Goal: Task Accomplishment & Management: Use online tool/utility

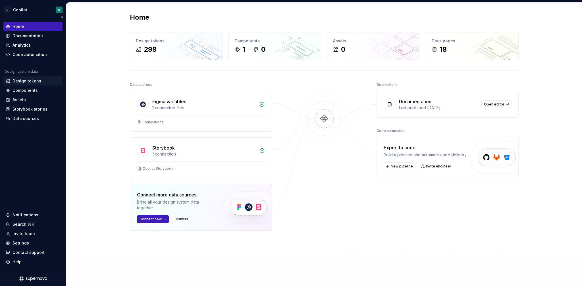
click at [16, 82] on div "Design tokens" at bounding box center [27, 81] width 29 height 6
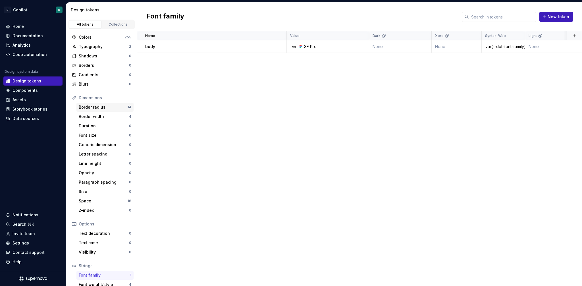
click at [100, 105] on div "Border radius" at bounding box center [103, 107] width 49 height 6
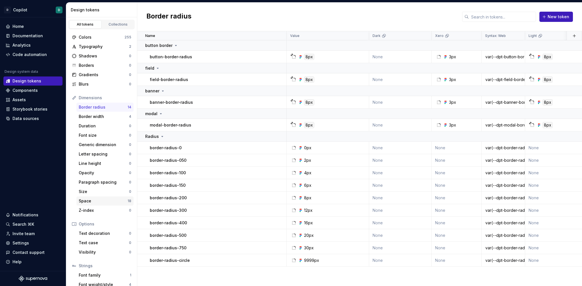
click at [107, 204] on div "Space 18" at bounding box center [104, 200] width 57 height 9
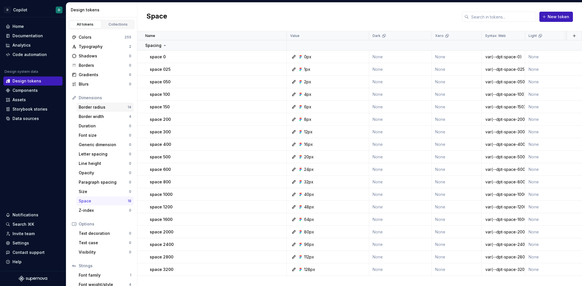
click at [91, 106] on div "Border radius" at bounding box center [103, 107] width 49 height 6
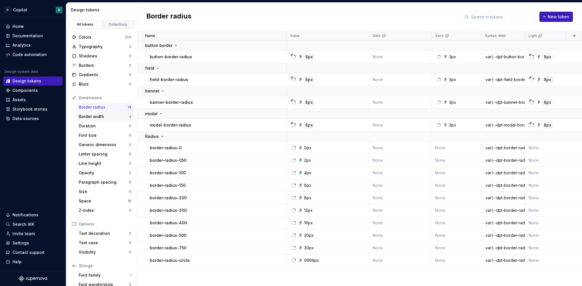
click at [92, 114] on div "Border width" at bounding box center [104, 117] width 50 height 6
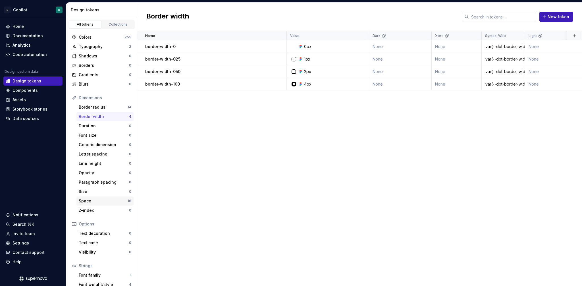
click at [109, 199] on div "Space" at bounding box center [103, 201] width 49 height 6
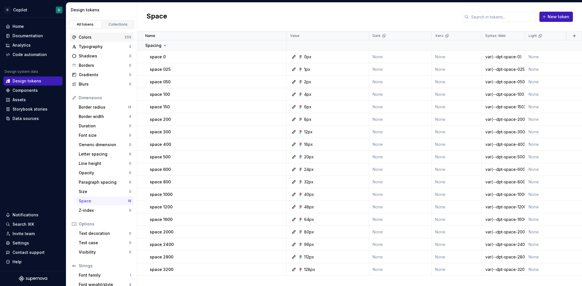
click at [92, 37] on div "Colors" at bounding box center [102, 37] width 46 height 6
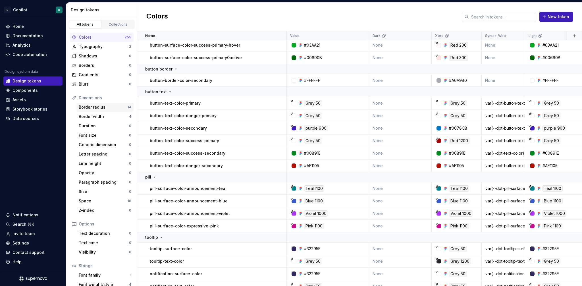
scroll to position [3182, 2]
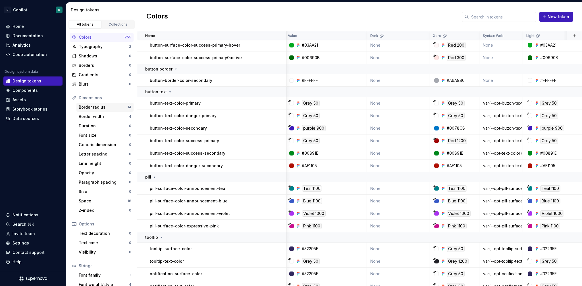
click at [94, 107] on div "Border radius" at bounding box center [103, 107] width 49 height 6
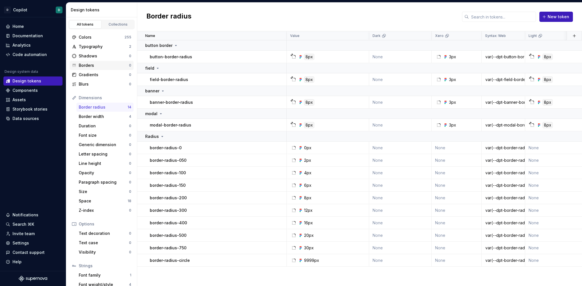
click at [100, 62] on div "Borders 0" at bounding box center [102, 65] width 64 height 9
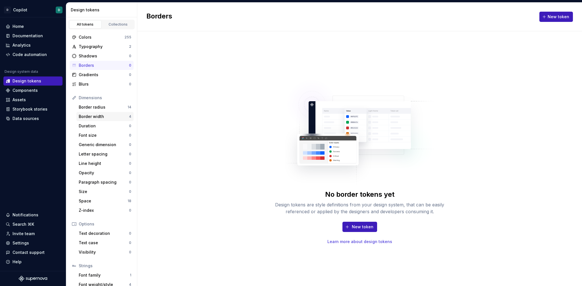
click at [92, 116] on div "Border width" at bounding box center [104, 117] width 50 height 6
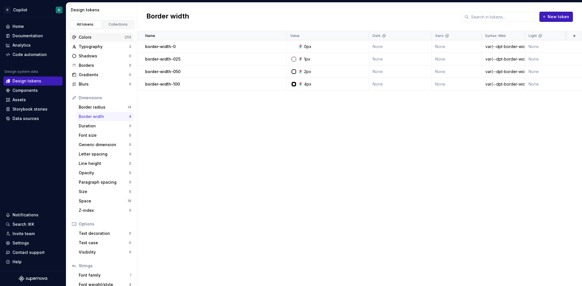
click at [104, 36] on div "Colors" at bounding box center [102, 37] width 46 height 6
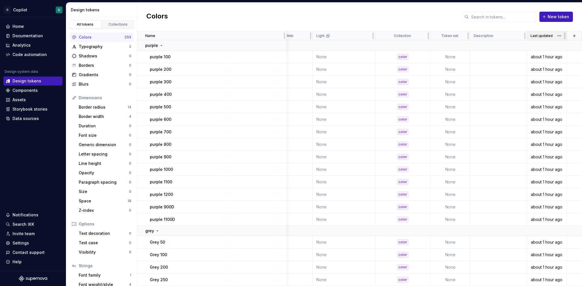
scroll to position [0, 212]
click at [573, 37] on button "button" at bounding box center [574, 36] width 8 height 8
click at [530, 57] on div "New custom property" at bounding box center [542, 59] width 43 height 6
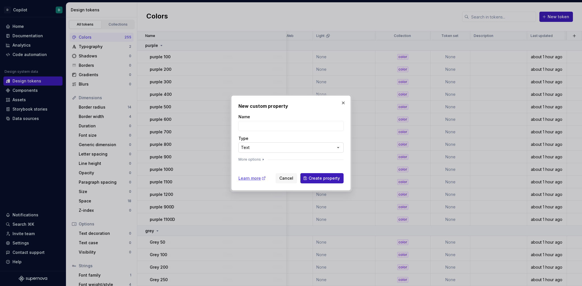
click at [316, 148] on div "**********" at bounding box center [291, 143] width 582 height 286
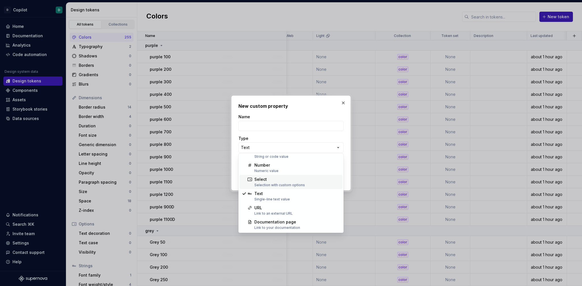
scroll to position [0, 0]
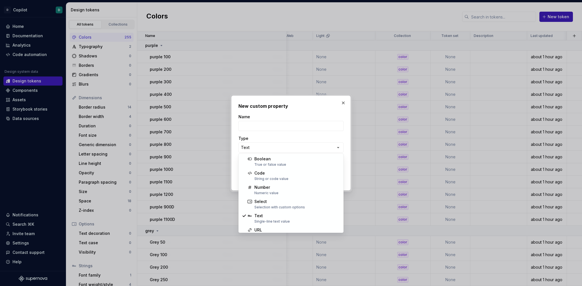
click at [332, 98] on div "**********" at bounding box center [291, 143] width 582 height 286
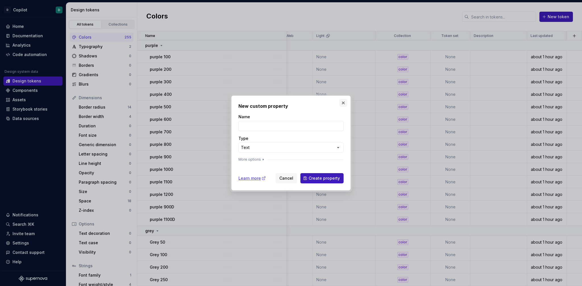
click at [344, 102] on button "button" at bounding box center [343, 103] width 8 height 8
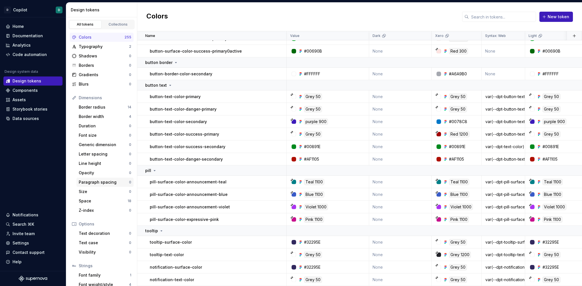
scroll to position [25, 0]
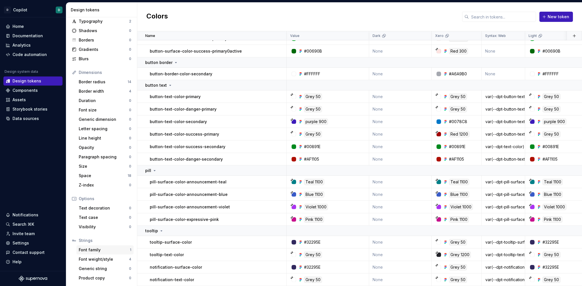
click at [95, 249] on div "Font family" at bounding box center [104, 250] width 51 height 6
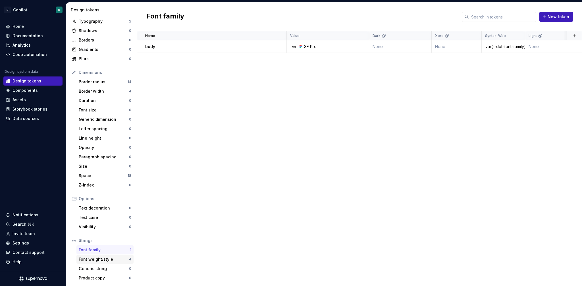
click at [103, 258] on div "Font weight/style" at bounding box center [104, 259] width 50 height 6
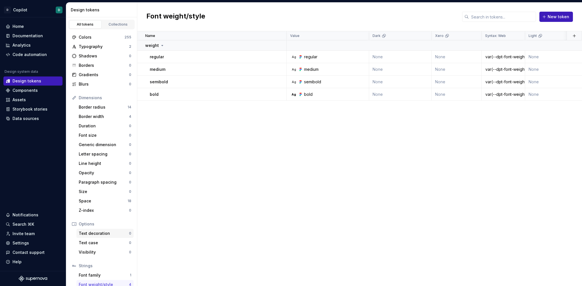
scroll to position [25, 0]
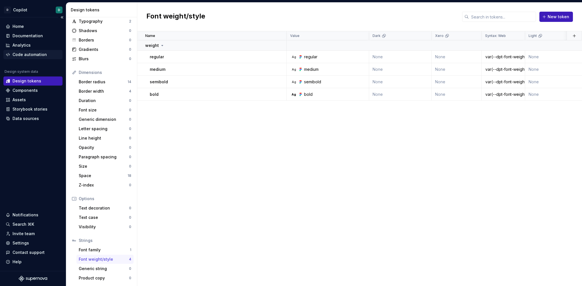
click at [37, 56] on div "Code automation" at bounding box center [30, 55] width 34 height 6
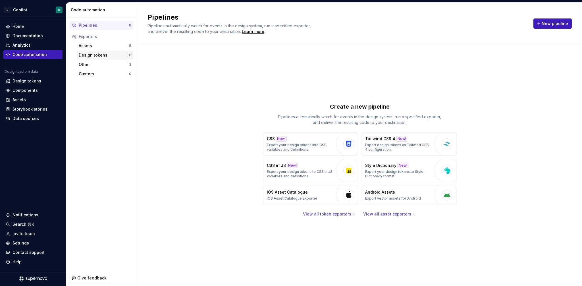
click at [93, 55] on div "Design tokens" at bounding box center [104, 55] width 50 height 6
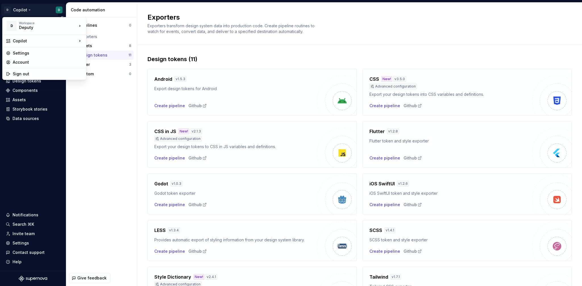
click at [21, 10] on html "D Copilot D Home Documentation Analytics Code automation Design system data Des…" at bounding box center [291, 143] width 582 height 286
click at [105, 53] on div "Test" at bounding box center [124, 52] width 59 height 6
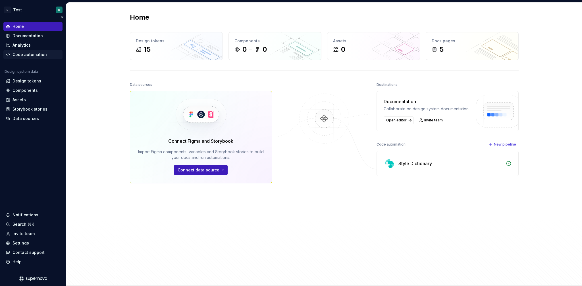
click at [25, 55] on div "Code automation" at bounding box center [30, 55] width 34 height 6
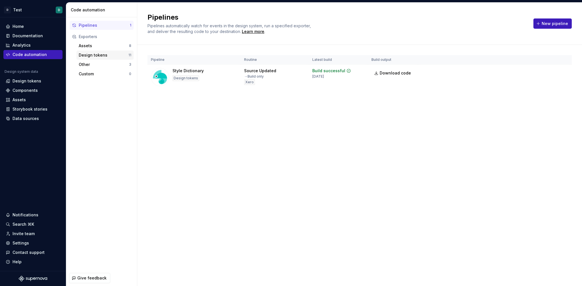
click at [95, 53] on div "Design tokens" at bounding box center [104, 55] width 50 height 6
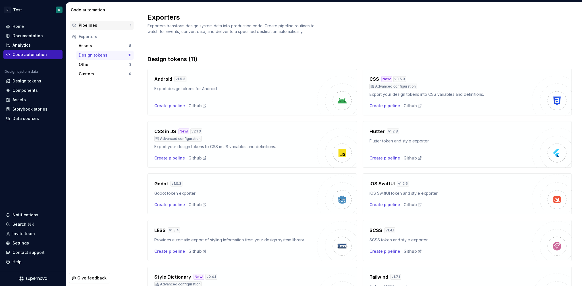
click at [92, 29] on div "Pipelines 1" at bounding box center [102, 25] width 64 height 9
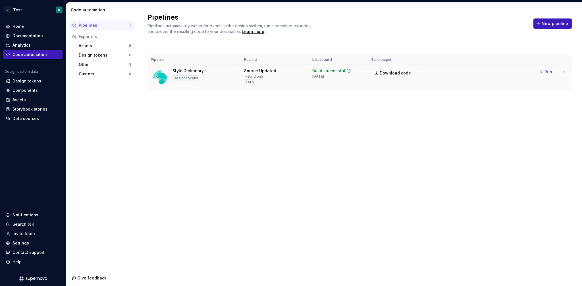
drag, startPoint x: 182, startPoint y: 67, endPoint x: 200, endPoint y: 68, distance: 17.4
click at [182, 67] on td "Style Dictionary Design tokens" at bounding box center [194, 77] width 93 height 25
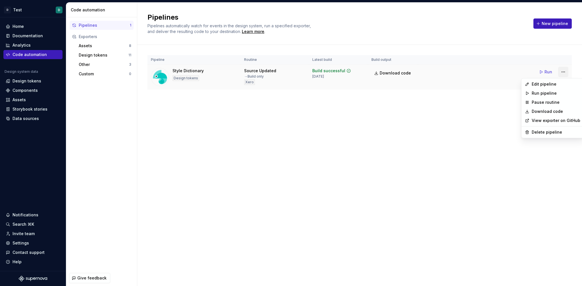
click at [564, 73] on html "D Test D Home Documentation Analytics Code automation Design system data Design…" at bounding box center [291, 143] width 582 height 286
click at [547, 81] on div "Edit pipeline" at bounding box center [553, 84] width 60 height 9
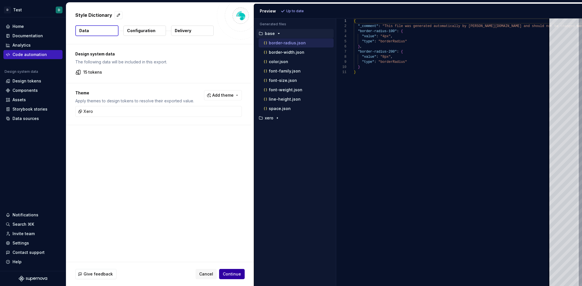
click at [234, 273] on span "Continue" at bounding box center [232, 274] width 18 height 6
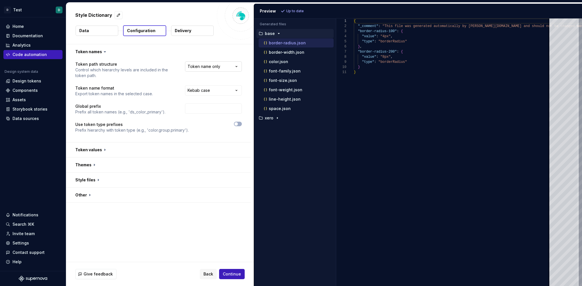
click at [202, 71] on html "**********" at bounding box center [291, 143] width 582 height 286
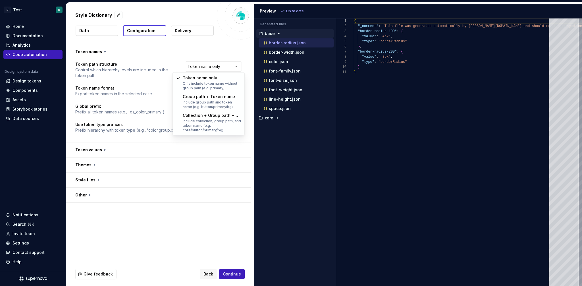
click at [142, 62] on html "**********" at bounding box center [291, 143] width 582 height 286
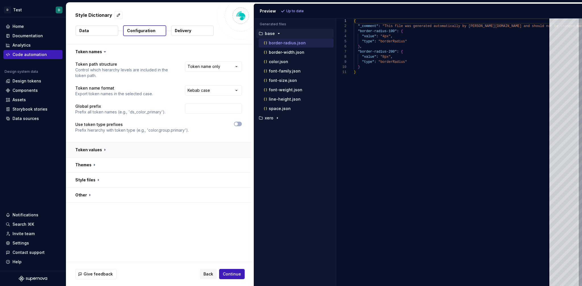
click at [90, 149] on button "button" at bounding box center [158, 149] width 185 height 15
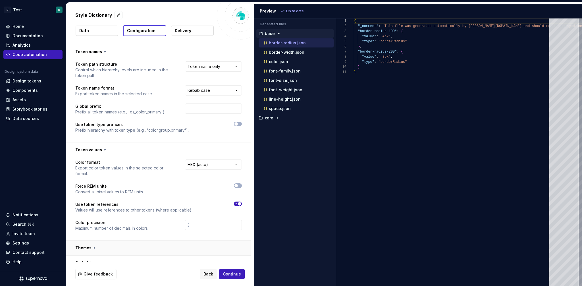
click at [81, 242] on button "button" at bounding box center [158, 247] width 185 height 15
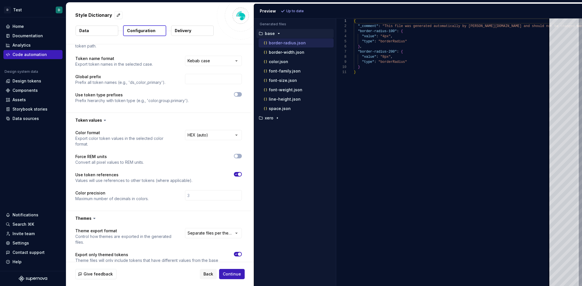
scroll to position [89, 0]
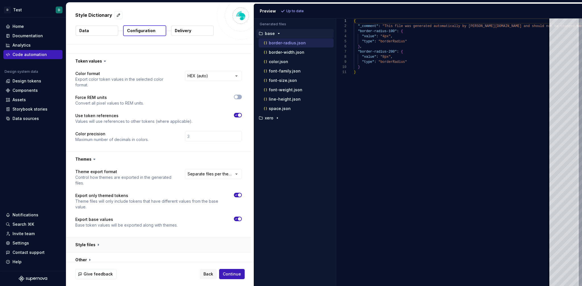
click at [85, 237] on button "button" at bounding box center [158, 244] width 185 height 15
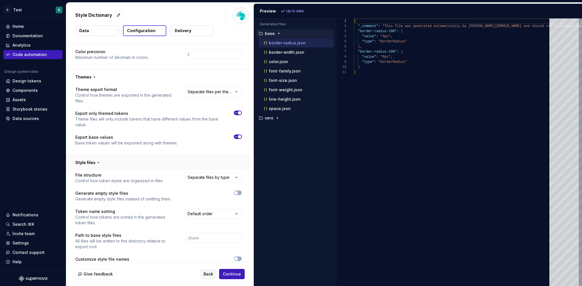
scroll to position [196, 0]
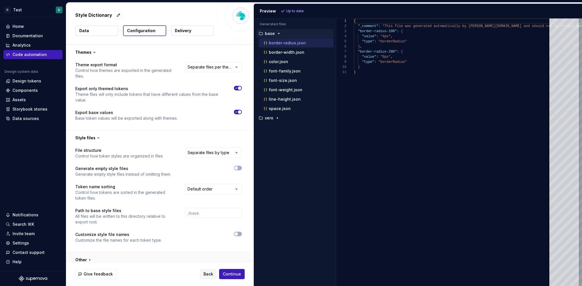
click at [89, 254] on button "button" at bounding box center [158, 259] width 185 height 15
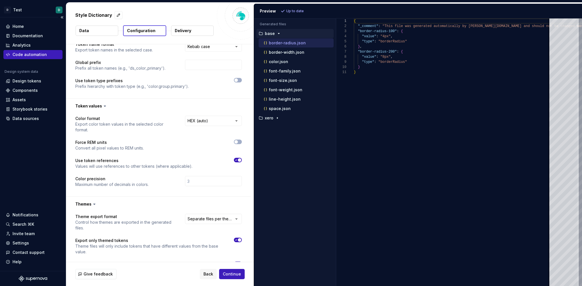
scroll to position [0, 0]
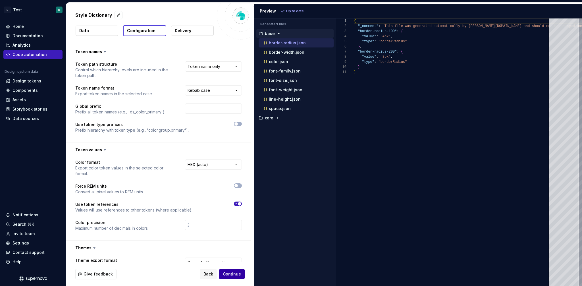
click at [232, 275] on span "Continue" at bounding box center [232, 274] width 18 height 6
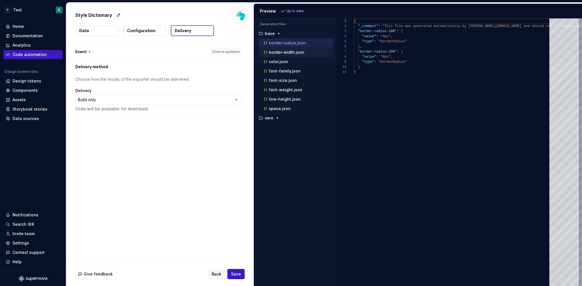
click at [285, 51] on p "border-width.json" at bounding box center [287, 52] width 36 height 5
click at [292, 70] on p "font-family.json" at bounding box center [285, 71] width 32 height 5
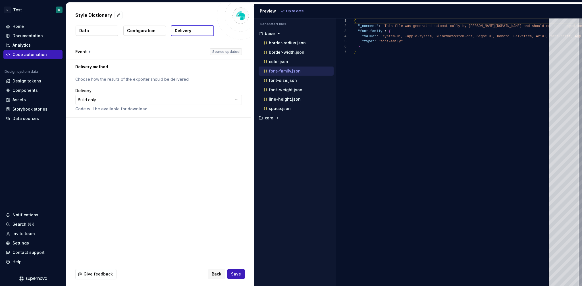
scroll to position [31, 0]
click at [277, 90] on p "font-weight.json" at bounding box center [286, 90] width 34 height 5
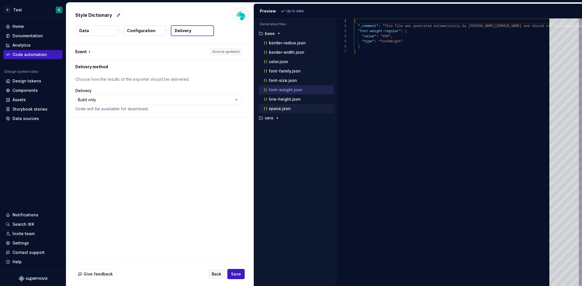
click at [283, 106] on p "space.json" at bounding box center [280, 108] width 22 height 5
click at [278, 101] on p "line-height.json" at bounding box center [285, 99] width 32 height 5
click at [275, 89] on p "font-weight.json" at bounding box center [286, 90] width 34 height 5
type textarea "**********"
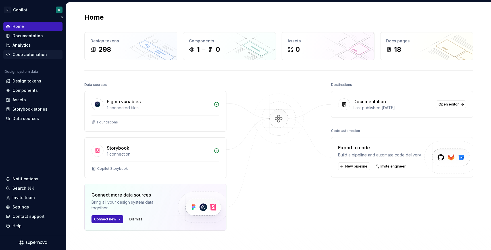
click at [27, 53] on div "Code automation" at bounding box center [30, 55] width 34 height 6
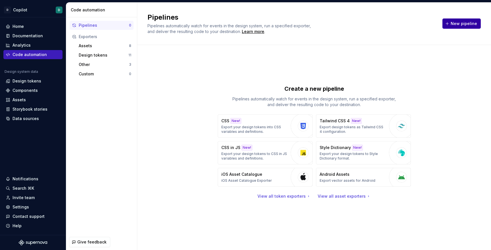
click at [451, 23] on button "New pipeline" at bounding box center [462, 23] width 38 height 10
click at [340, 155] on p "Export your design tokens to Style Dictionary format." at bounding box center [353, 155] width 67 height 9
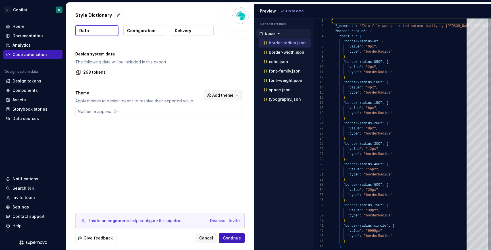
click at [226, 96] on span "Add theme" at bounding box center [222, 95] width 21 height 6
click at [182, 125] on div "Suggestions" at bounding box center [182, 127] width 5 height 5
click at [112, 151] on html "D Copilot D Home Documentation Analytics Code automation Design system data Des…" at bounding box center [245, 125] width 491 height 250
click at [293, 14] on button "Refresh preview" at bounding box center [298, 11] width 38 height 8
click at [269, 107] on p "xero" at bounding box center [269, 108] width 9 height 5
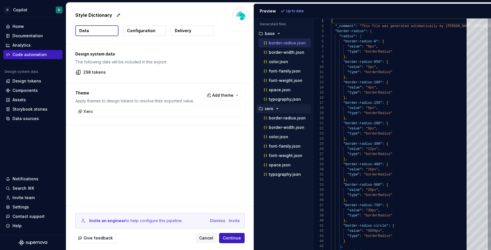
click at [269, 107] on p "xero" at bounding box center [269, 108] width 9 height 5
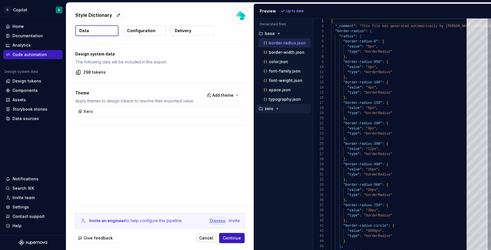
click at [220, 221] on div "Dismiss" at bounding box center [217, 221] width 15 height 6
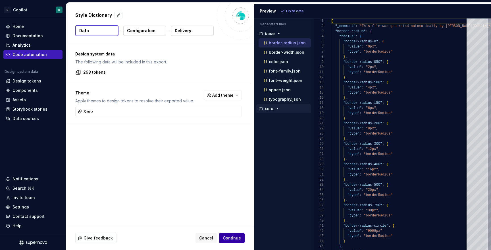
click at [239, 237] on span "Continue" at bounding box center [232, 238] width 18 height 6
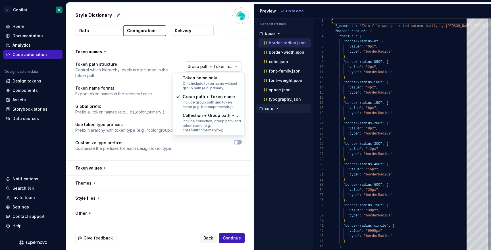
click at [201, 64] on html "**********" at bounding box center [245, 125] width 491 height 250
select select "********"
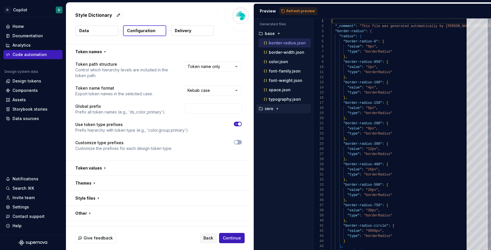
click at [238, 125] on icon "button" at bounding box center [236, 123] width 5 height 3
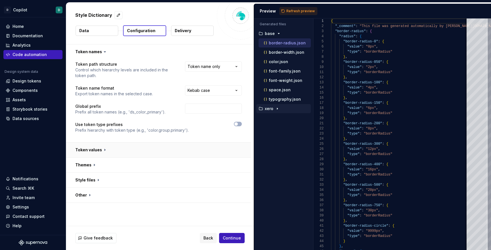
click at [106, 151] on button "button" at bounding box center [158, 149] width 185 height 15
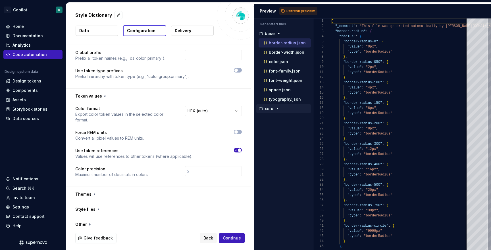
scroll to position [54, 0]
click at [86, 190] on button "button" at bounding box center [158, 193] width 185 height 15
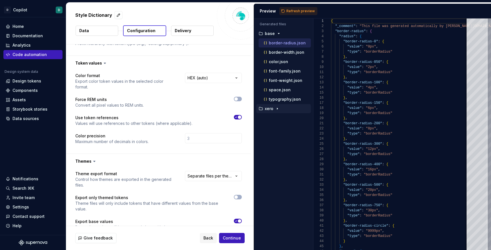
scroll to position [125, 0]
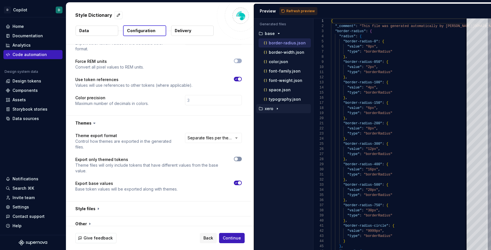
click at [238, 157] on span "button" at bounding box center [235, 158] width 3 height 3
click at [93, 201] on button "button" at bounding box center [158, 208] width 185 height 15
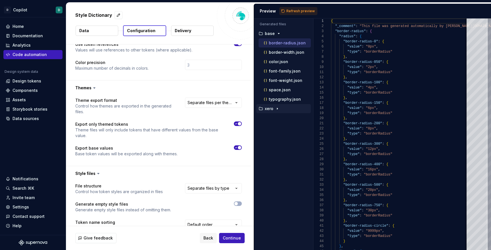
scroll to position [159, 0]
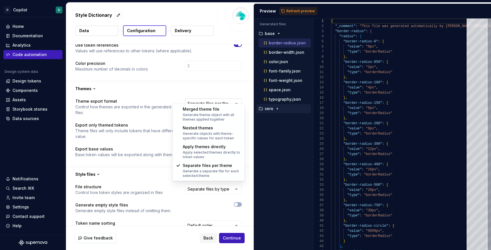
click at [208, 98] on html "**********" at bounding box center [245, 125] width 491 height 250
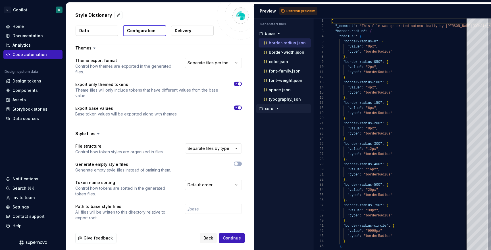
scroll to position [232, 0]
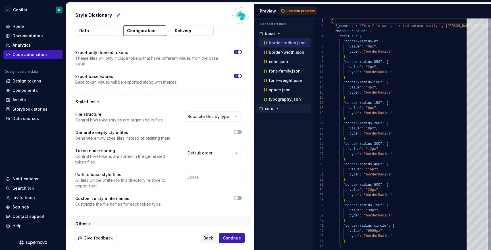
click at [94, 220] on button "button" at bounding box center [158, 223] width 185 height 15
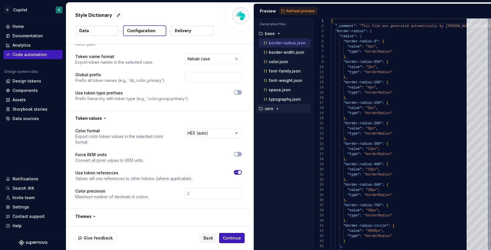
scroll to position [0, 0]
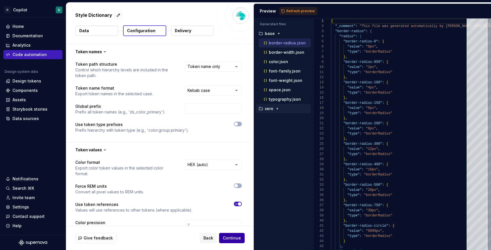
click at [226, 242] on button "Continue" at bounding box center [232, 238] width 26 height 10
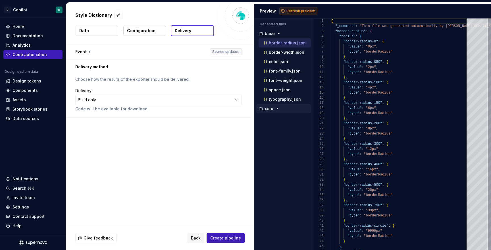
click at [294, 11] on span "Refresh preview" at bounding box center [300, 11] width 28 height 5
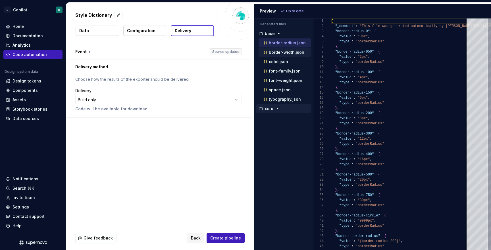
click at [285, 53] on p "border-width.json" at bounding box center [287, 52] width 36 height 5
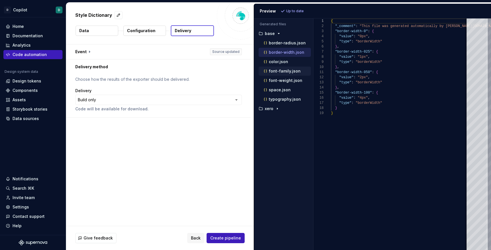
click at [281, 72] on p "font-family.json" at bounding box center [285, 71] width 32 height 5
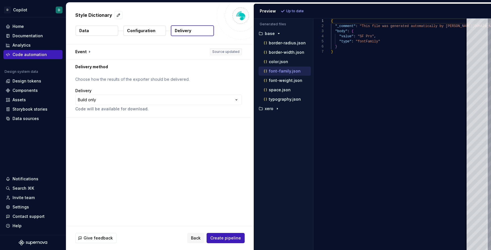
scroll to position [31, 0]
click at [282, 79] on p "font-weight.json" at bounding box center [286, 80] width 34 height 5
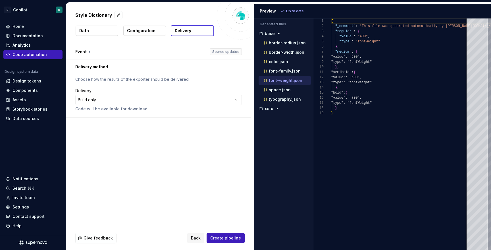
scroll to position [51, 0]
click at [284, 72] on p "font-family.json" at bounding box center [285, 71] width 32 height 5
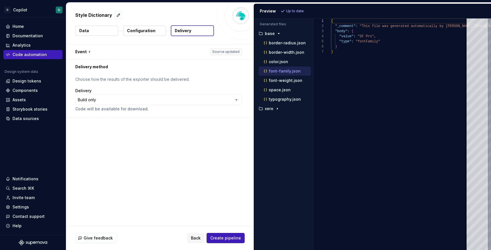
scroll to position [31, 0]
click at [280, 61] on p "color.json" at bounding box center [278, 61] width 19 height 5
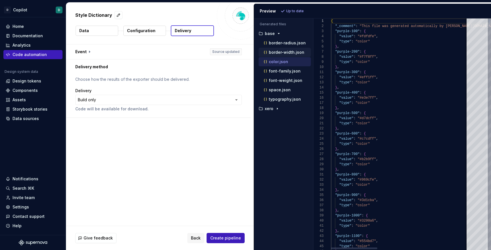
click at [280, 53] on p "border-width.json" at bounding box center [287, 52] width 36 height 5
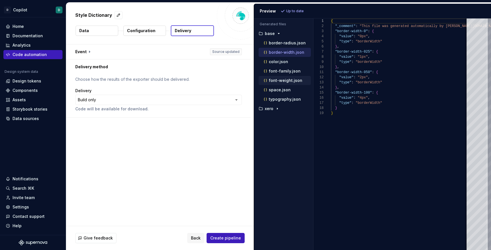
click at [281, 79] on p "font-weight.json" at bounding box center [286, 80] width 34 height 5
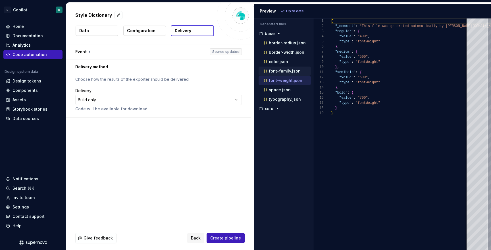
click at [280, 73] on p "font-family.json" at bounding box center [285, 71] width 32 height 5
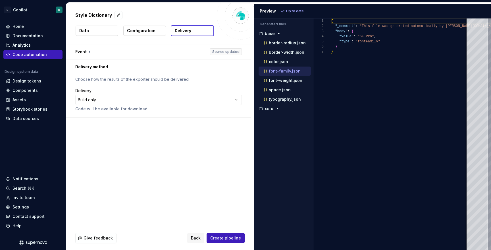
scroll to position [31, 0]
click at [279, 65] on div "color.json" at bounding box center [285, 61] width 52 height 9
click at [279, 61] on p "color.json" at bounding box center [278, 61] width 19 height 5
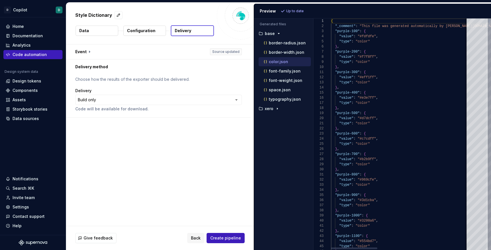
scroll to position [51, 0]
click at [277, 53] on p "border-width.json" at bounding box center [287, 52] width 36 height 5
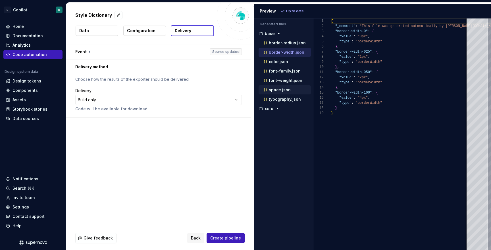
click at [279, 91] on p "space.json" at bounding box center [280, 90] width 22 height 5
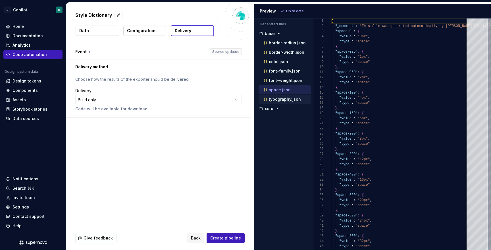
click at [280, 101] on div "typography.json" at bounding box center [287, 99] width 48 height 6
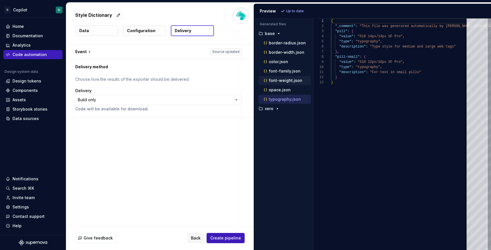
click at [281, 84] on div "font-weight.json" at bounding box center [285, 80] width 52 height 9
click at [282, 83] on div "font-weight.json" at bounding box center [287, 81] width 48 height 6
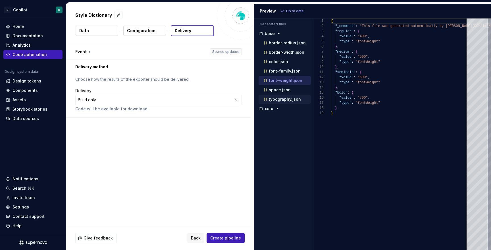
click at [286, 99] on p "typography.json" at bounding box center [285, 99] width 32 height 5
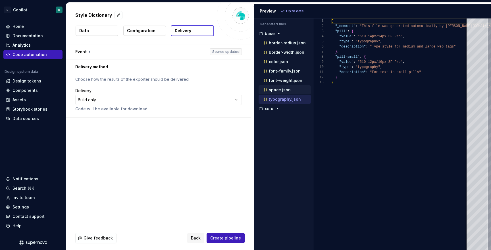
click at [288, 92] on div "space.json" at bounding box center [287, 90] width 48 height 6
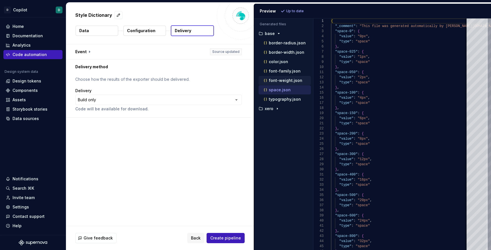
click at [285, 80] on p "font-weight.json" at bounding box center [286, 80] width 34 height 5
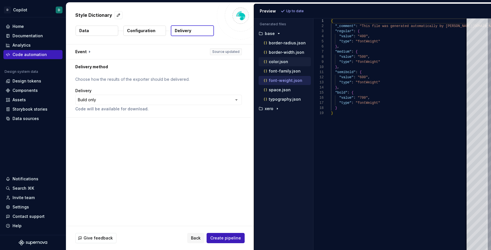
click at [280, 61] on p "color.json" at bounding box center [278, 61] width 19 height 5
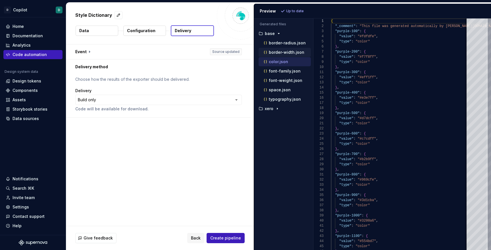
click at [277, 50] on p "border-width.json" at bounding box center [287, 52] width 36 height 5
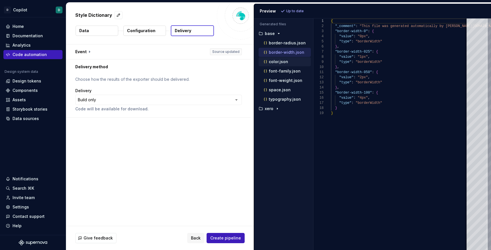
click at [279, 64] on p "color.json" at bounding box center [278, 61] width 19 height 5
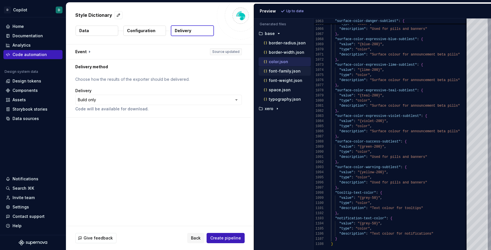
click at [284, 74] on div "font-family.json" at bounding box center [285, 71] width 52 height 9
click at [283, 72] on p "font-family.json" at bounding box center [285, 71] width 32 height 5
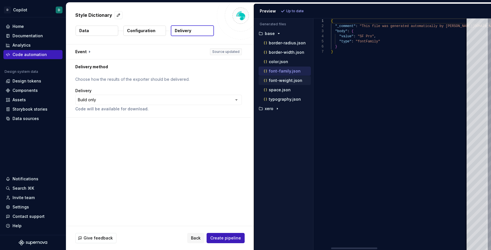
click at [283, 81] on p "font-weight.json" at bounding box center [286, 80] width 34 height 5
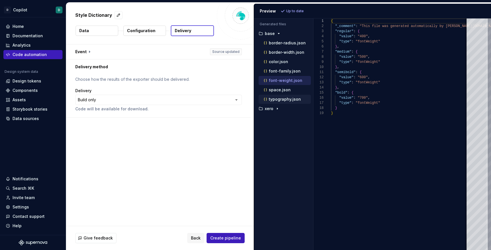
click at [280, 95] on div "typography.json" at bounding box center [285, 99] width 52 height 9
click at [285, 99] on p "typography.json" at bounding box center [285, 99] width 32 height 5
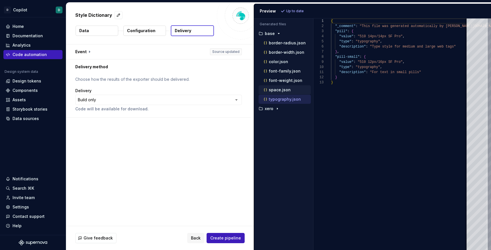
click at [279, 88] on p "space.json" at bounding box center [280, 90] width 22 height 5
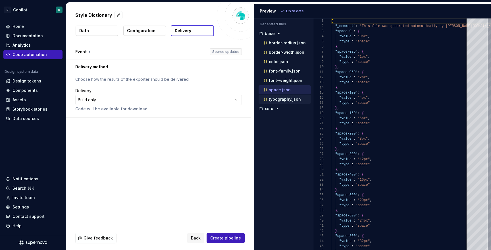
click at [284, 100] on p "typography.json" at bounding box center [285, 99] width 32 height 5
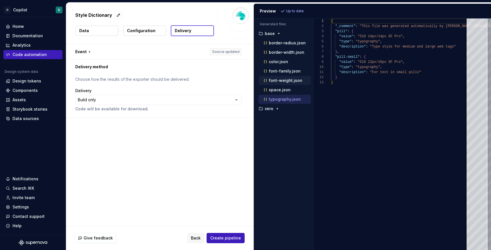
click at [281, 79] on p "font-weight.json" at bounding box center [286, 80] width 34 height 5
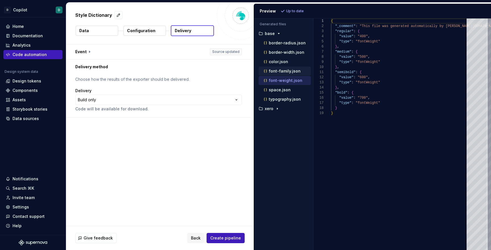
click at [279, 73] on p "font-family.json" at bounding box center [285, 71] width 32 height 5
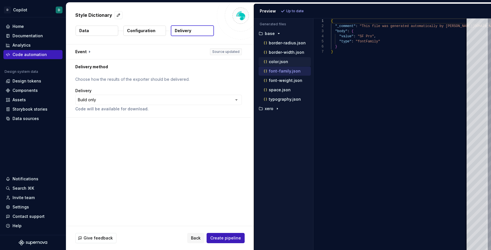
click at [279, 61] on p "color.json" at bounding box center [278, 61] width 19 height 5
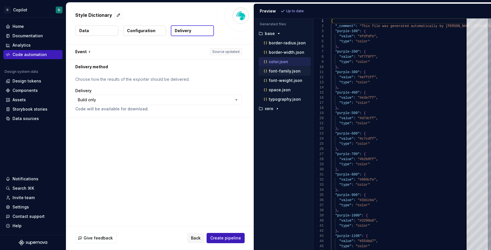
click at [288, 74] on div "font-family.json" at bounding box center [287, 71] width 48 height 6
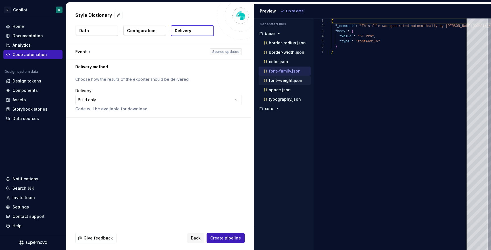
click at [286, 83] on div "font-weight.json" at bounding box center [287, 81] width 48 height 6
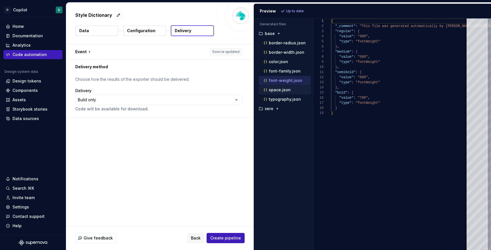
click at [275, 93] on div "space.json" at bounding box center [285, 89] width 52 height 9
click at [277, 100] on p "typography.json" at bounding box center [285, 99] width 32 height 5
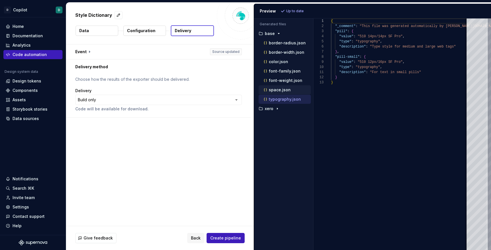
click at [279, 88] on p "space.json" at bounding box center [280, 90] width 22 height 5
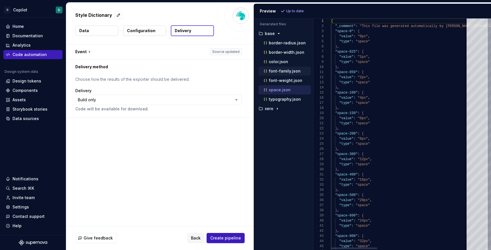
click at [279, 74] on div "font-family.json" at bounding box center [285, 71] width 52 height 9
click at [277, 60] on p "color.json" at bounding box center [278, 61] width 19 height 5
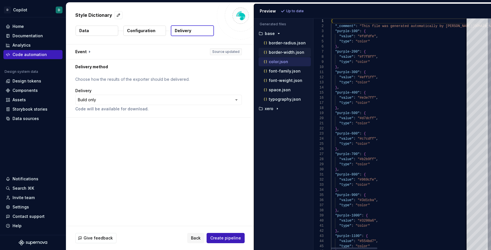
click at [279, 51] on p "border-width.json" at bounding box center [287, 52] width 36 height 5
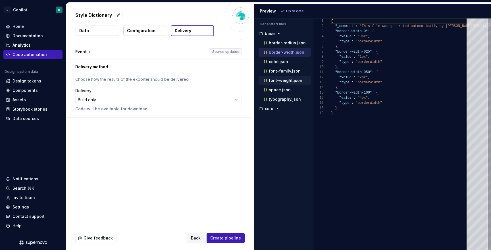
click at [281, 82] on p "font-weight.json" at bounding box center [286, 80] width 34 height 5
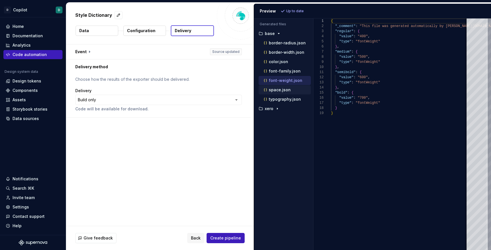
click at [282, 86] on div "space.json" at bounding box center [285, 89] width 52 height 9
click at [281, 90] on p "space.json" at bounding box center [280, 90] width 22 height 5
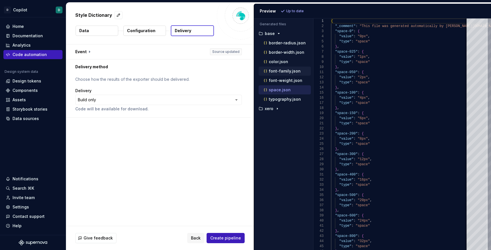
click at [278, 72] on p "font-family.json" at bounding box center [285, 71] width 32 height 5
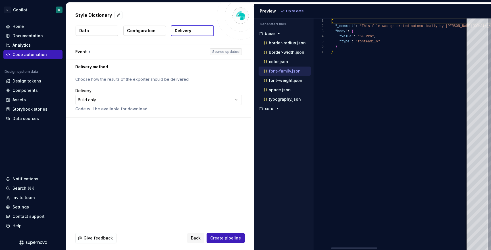
scroll to position [31, 0]
click at [280, 41] on p "border-radius.json" at bounding box center [287, 43] width 37 height 5
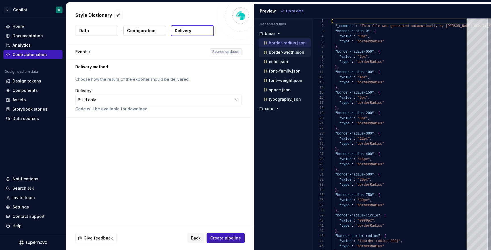
click at [290, 54] on p "border-width.json" at bounding box center [287, 52] width 36 height 5
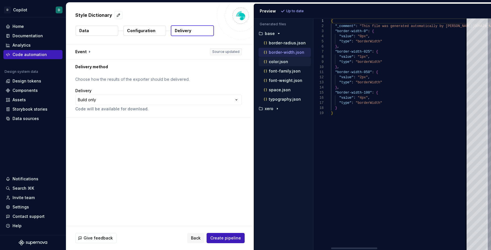
click at [283, 64] on div "color.json" at bounding box center [287, 62] width 48 height 6
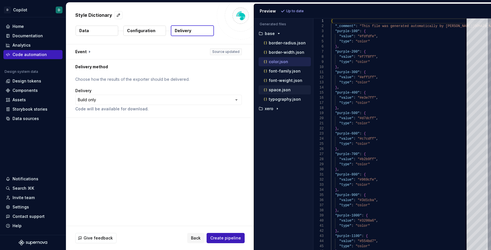
click at [281, 88] on p "space.json" at bounding box center [280, 90] width 22 height 5
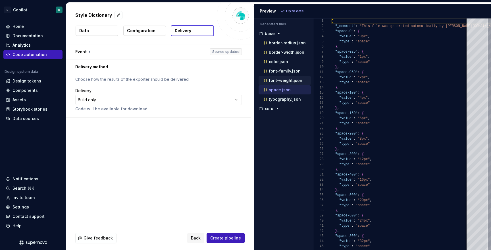
click at [279, 80] on p "font-weight.json" at bounding box center [286, 80] width 34 height 5
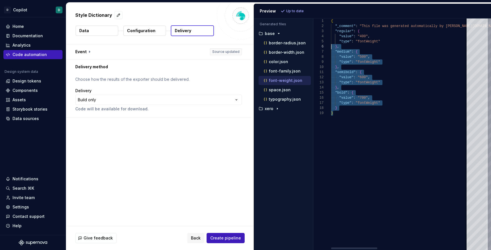
scroll to position [0, 0]
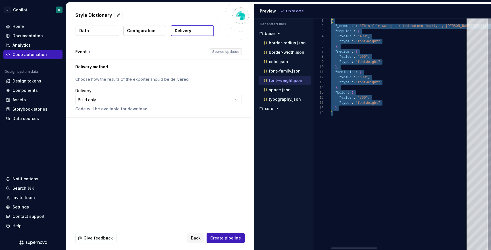
drag, startPoint x: 348, startPoint y: 116, endPoint x: 327, endPoint y: 19, distance: 99.5
click at [279, 89] on p "space.json" at bounding box center [280, 90] width 22 height 5
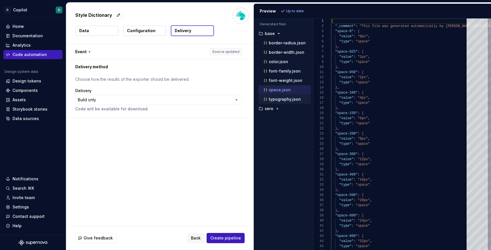
click at [282, 100] on p "typography.json" at bounding box center [285, 99] width 32 height 5
type textarea "**********"
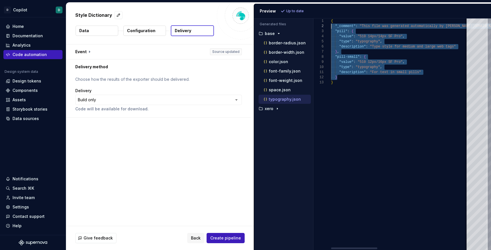
scroll to position [5, 0]
drag, startPoint x: 338, startPoint y: 70, endPoint x: 327, endPoint y: 32, distance: 39.7
click at [323, 27] on div "1 2 3 4 5 6 7 8 9 10 11 12 13 { "_comment" : "This file was generated automatic…" at bounding box center [402, 133] width 178 height 231
drag, startPoint x: 346, startPoint y: 76, endPoint x: 341, endPoint y: 82, distance: 7.5
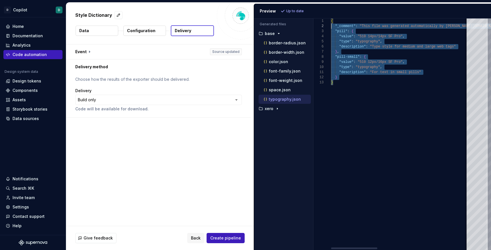
scroll to position [0, 0]
drag, startPoint x: 341, startPoint y: 84, endPoint x: 322, endPoint y: 18, distance: 69.3
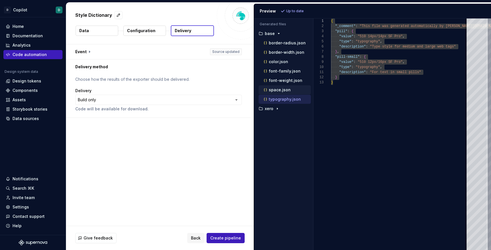
click at [283, 89] on p "space.json" at bounding box center [280, 90] width 22 height 5
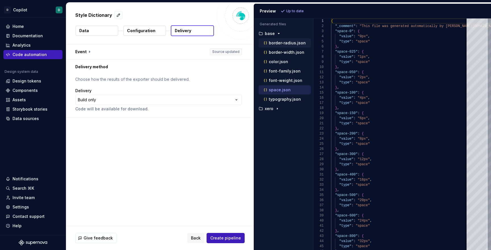
click at [282, 45] on p "border-radius.json" at bounding box center [287, 43] width 37 height 5
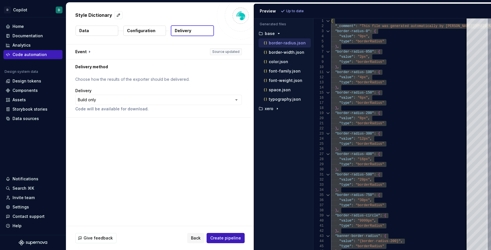
scroll to position [0, 2]
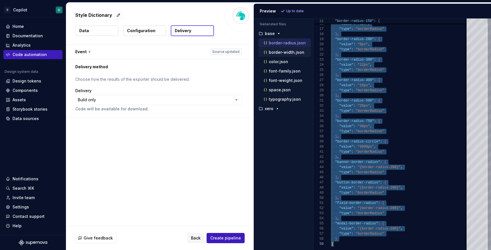
click at [284, 51] on p "border-width.json" at bounding box center [287, 52] width 36 height 5
type textarea "**********"
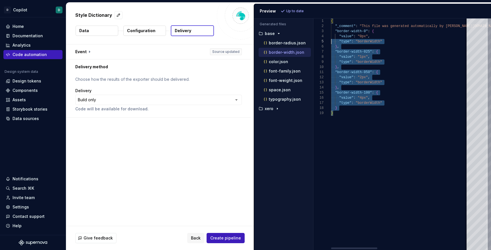
scroll to position [0, 0]
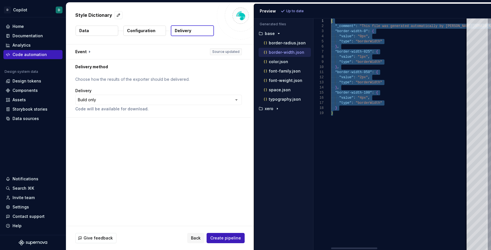
drag, startPoint x: 347, startPoint y: 120, endPoint x: 315, endPoint y: 15, distance: 109.4
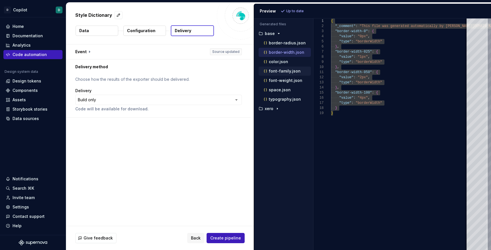
click at [282, 72] on p "font-family.json" at bounding box center [285, 71] width 32 height 5
type textarea "**********"
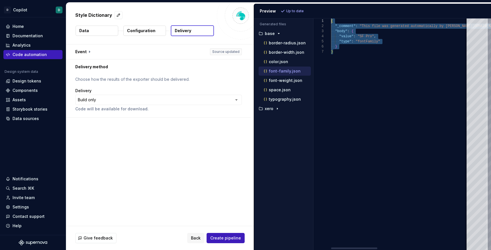
drag, startPoint x: 350, startPoint y: 55, endPoint x: 322, endPoint y: 18, distance: 46.8
click at [280, 83] on div "font-weight.json" at bounding box center [287, 81] width 48 height 6
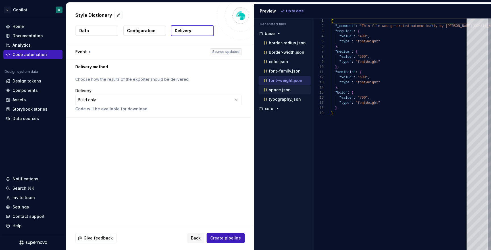
click at [279, 90] on p "space.json" at bounding box center [280, 90] width 22 height 5
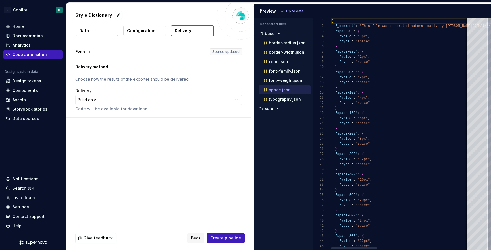
scroll to position [31, 33]
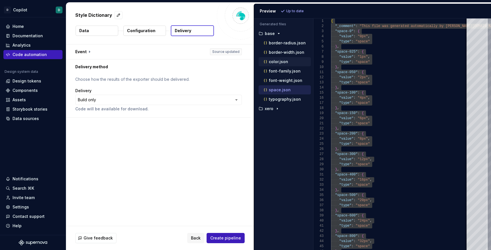
click at [277, 63] on p "color.json" at bounding box center [278, 61] width 19 height 5
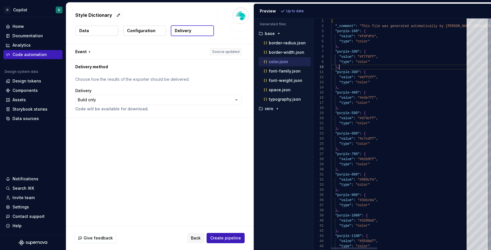
scroll to position [46, 8]
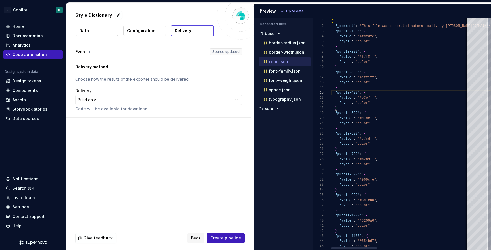
type textarea "**********"
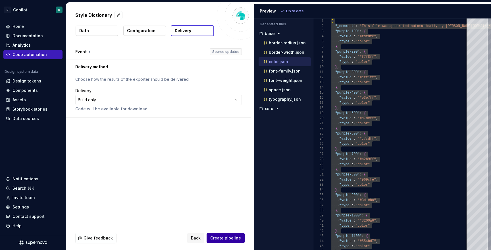
click at [227, 240] on span "Create pipeline" at bounding box center [225, 238] width 31 height 6
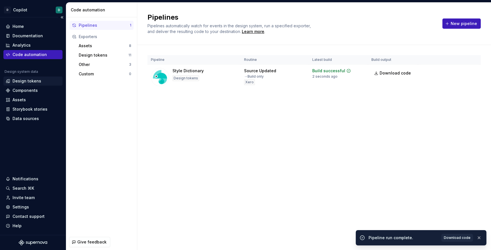
click at [22, 80] on div "Design tokens" at bounding box center [27, 81] width 29 height 6
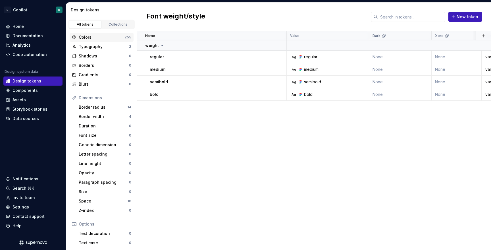
click at [90, 36] on div "Colors" at bounding box center [102, 37] width 46 height 6
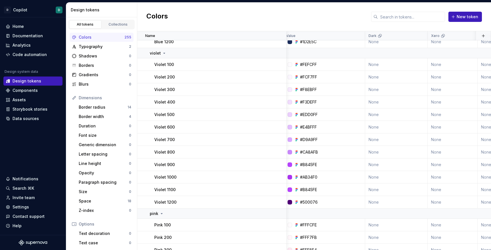
scroll to position [1358, 4]
click at [407, 17] on input "text" at bounding box center [411, 17] width 67 height 10
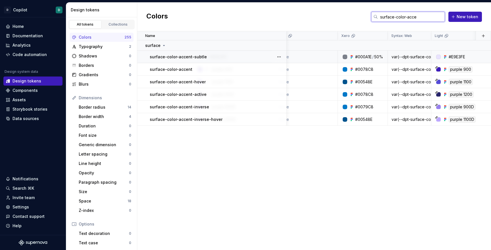
scroll to position [0, 0]
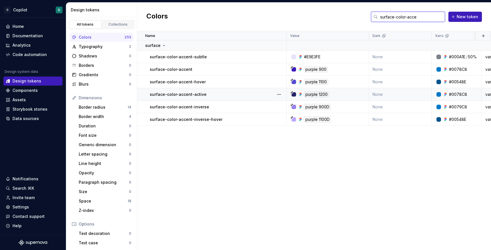
type input "surface-color-acce"
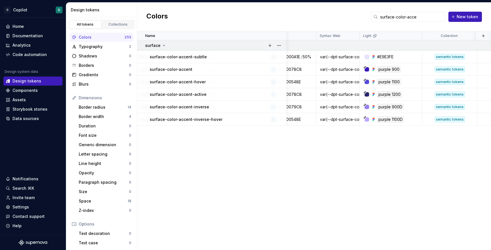
scroll to position [0, 162]
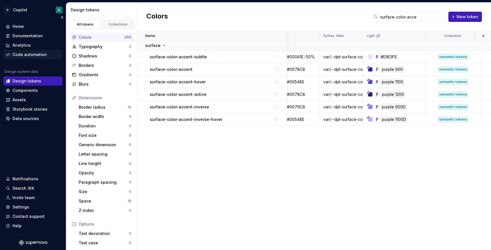
click at [30, 55] on div "Code automation" at bounding box center [30, 55] width 34 height 6
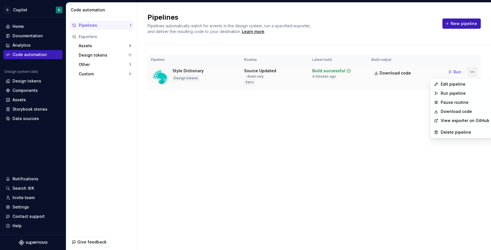
click at [471, 70] on html "D Copilot D Home Documentation Analytics Code automation Design system data Des…" at bounding box center [245, 125] width 491 height 250
click at [460, 84] on div "Edit pipeline" at bounding box center [465, 84] width 49 height 6
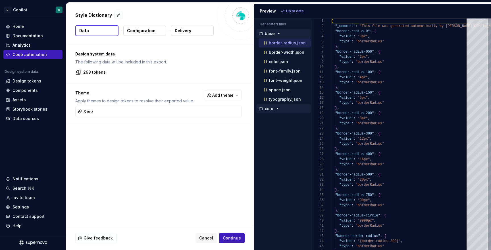
click at [271, 110] on p "xero" at bounding box center [269, 108] width 9 height 5
click at [281, 120] on p "border-radius.json" at bounding box center [287, 118] width 37 height 5
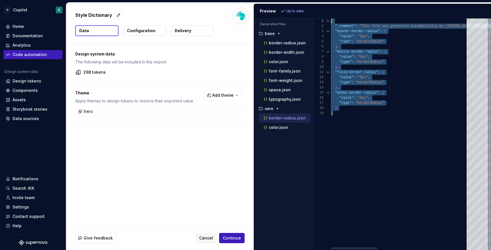
drag, startPoint x: 347, startPoint y: 119, endPoint x: 320, endPoint y: 20, distance: 102.3
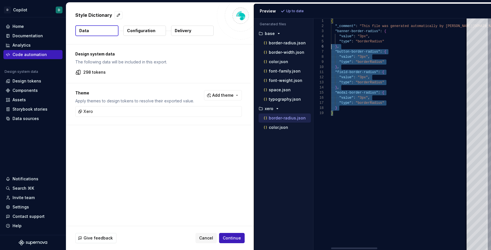
scroll to position [0, 0]
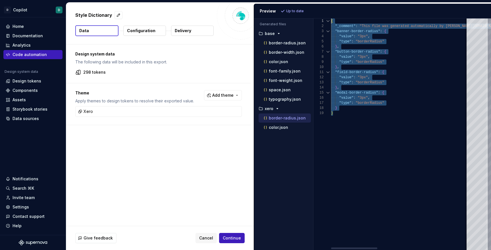
drag, startPoint x: 339, startPoint y: 118, endPoint x: 321, endPoint y: 20, distance: 99.4
click at [320, 20] on div "1 2 3 4 5 6 7 8 9 10 11 12 13 14 15 16 17 18 19 { "_comment" : "This file was g…" at bounding box center [402, 133] width 178 height 231
click at [285, 131] on div "color.json" at bounding box center [285, 127] width 52 height 9
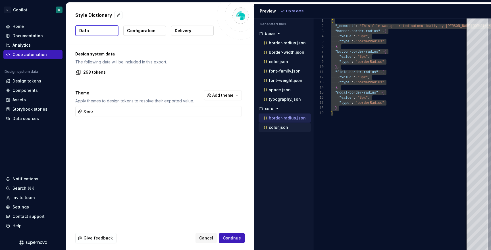
click at [280, 129] on p "color.json" at bounding box center [278, 127] width 19 height 5
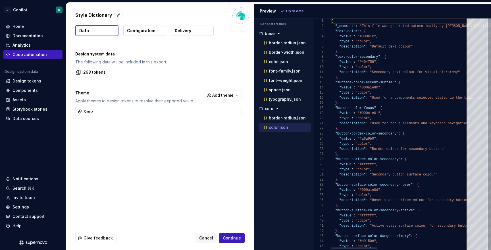
scroll to position [10, 70]
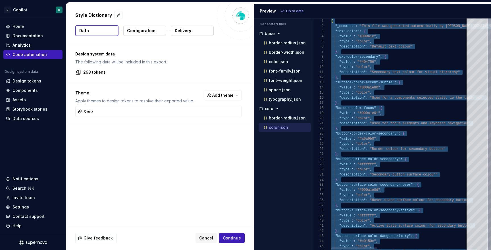
type textarea "**********"
